Goal: Answer question/provide support: Share knowledge or assist other users

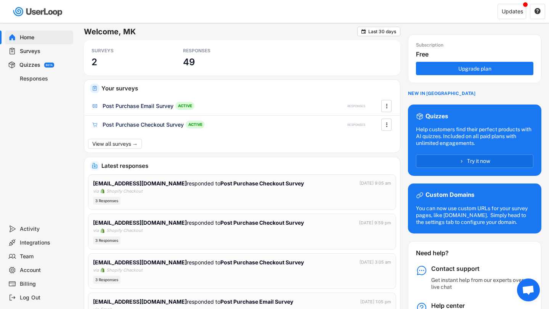
click at [38, 79] on div "Responses" at bounding box center [45, 78] width 50 height 7
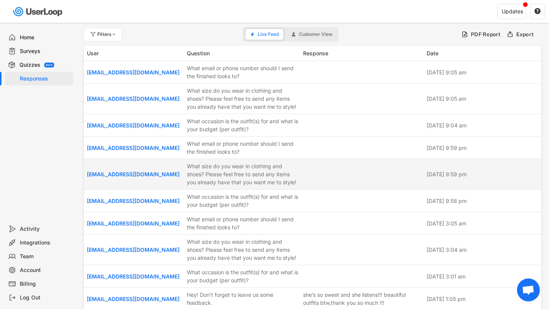
click at [281, 168] on div "What size do you wear in clothing and shoes? Please feel free to send any items…" at bounding box center [243, 174] width 112 height 24
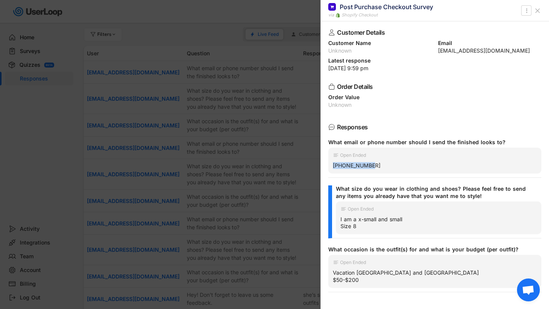
drag, startPoint x: 380, startPoint y: 169, endPoint x: 332, endPoint y: 167, distance: 48.0
click at [332, 167] on div "Open Ended 754-971-0478" at bounding box center [434, 160] width 213 height 26
click at [338, 165] on div "754-971-0478" at bounding box center [435, 165] width 204 height 7
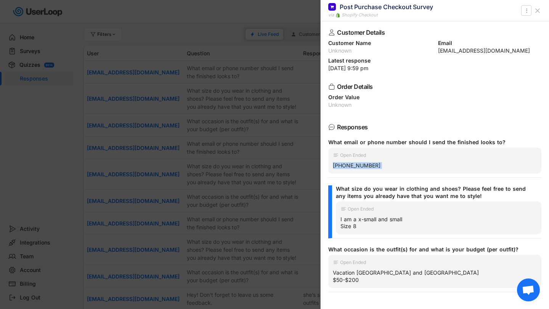
click at [338, 165] on div "754-971-0478" at bounding box center [435, 165] width 204 height 7
copy div "754-971-0478"
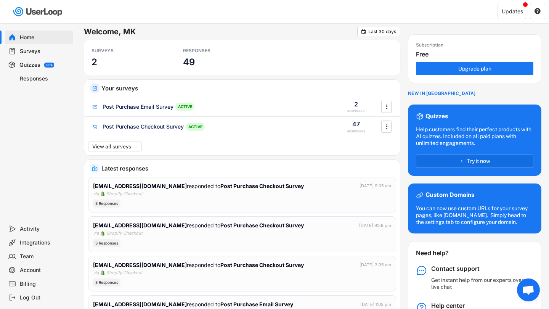
click at [45, 78] on div "Responses" at bounding box center [45, 78] width 50 height 7
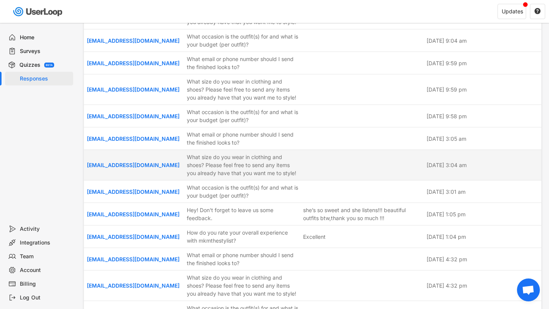
scroll to position [130, 0]
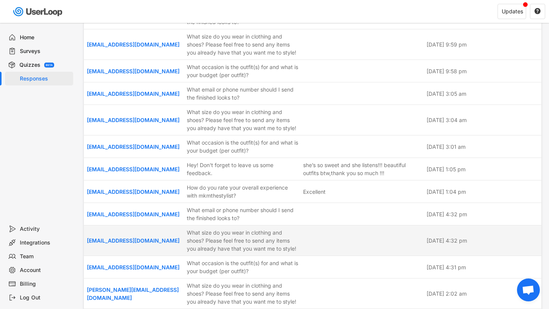
click at [211, 229] on div "What size do you wear in clothing and shoes? Please feel free to send any items…" at bounding box center [243, 240] width 112 height 24
